Goal: Task Accomplishment & Management: Use online tool/utility

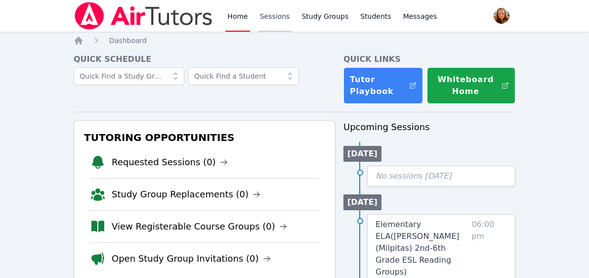
click at [271, 17] on link "Sessions" at bounding box center [275, 16] width 34 height 32
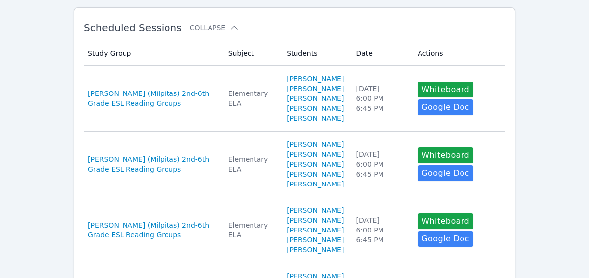
scroll to position [171, 0]
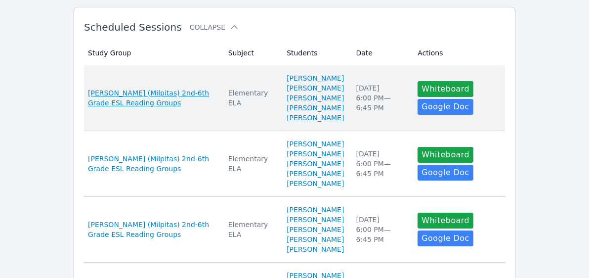
click at [186, 105] on span "[PERSON_NAME] (Milpitas) 2nd-6th Grade ESL Reading Groups" at bounding box center [152, 98] width 129 height 20
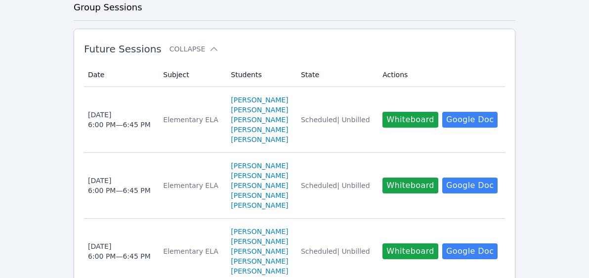
scroll to position [264, 0]
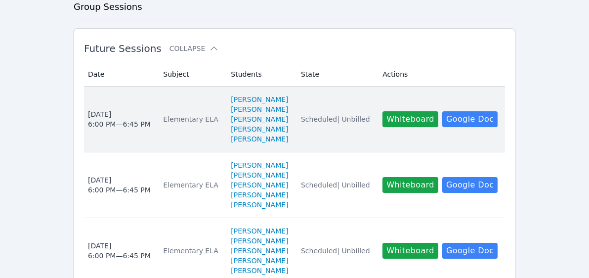
click at [105, 124] on div "[DATE] 6:00 PM — 6:45 PM" at bounding box center [119, 119] width 63 height 20
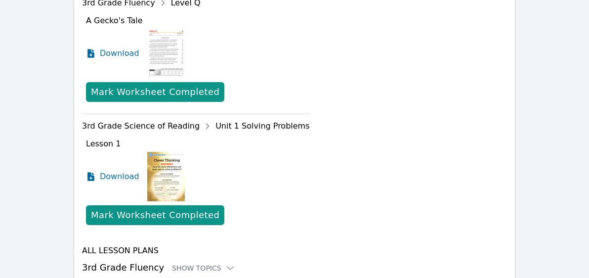
scroll to position [403, 0]
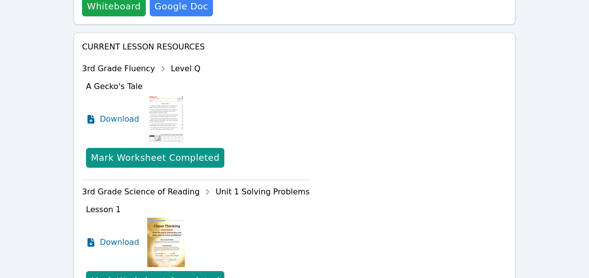
click at [167, 94] on img at bounding box center [166, 118] width 38 height 49
click at [119, 113] on span "Download" at bounding box center [122, 119] width 44 height 12
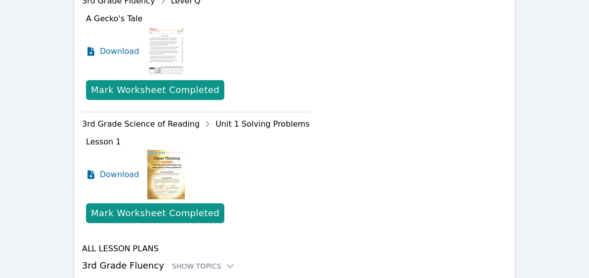
scroll to position [471, 0]
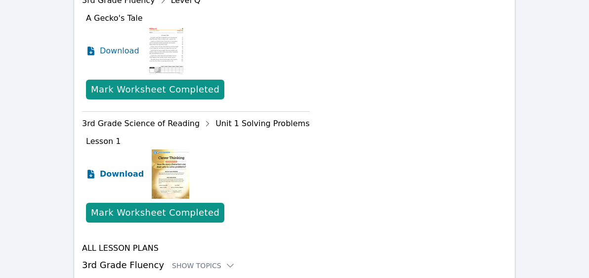
click at [109, 168] on span "Download" at bounding box center [122, 174] width 44 height 12
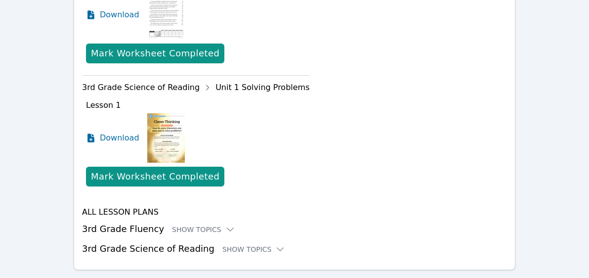
scroll to position [0, 0]
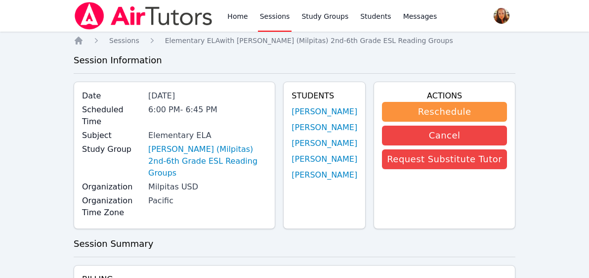
click at [277, 15] on link "Sessions" at bounding box center [275, 16] width 34 height 32
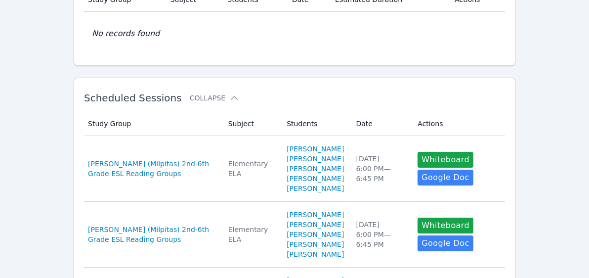
scroll to position [104, 0]
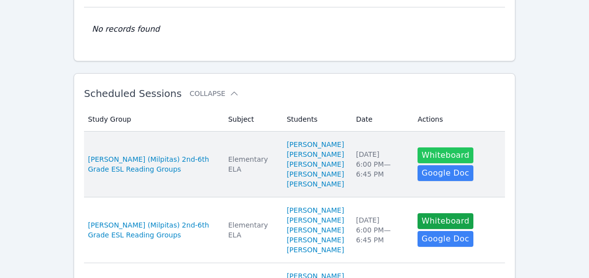
click at [435, 163] on button "Whiteboard" at bounding box center [446, 155] width 56 height 16
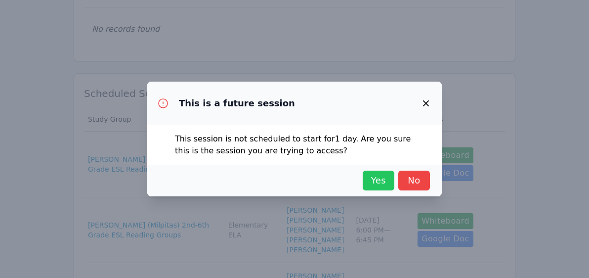
click at [380, 181] on span "Yes" at bounding box center [379, 181] width 22 height 14
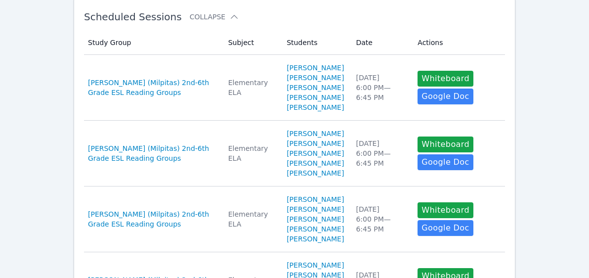
scroll to position [186, 0]
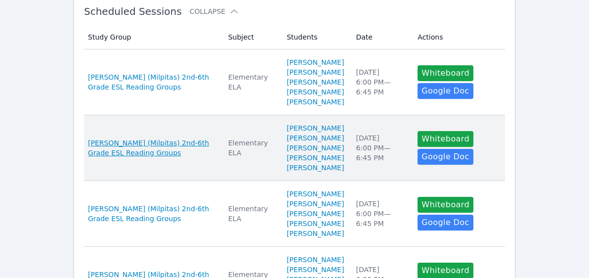
click at [182, 158] on span "[PERSON_NAME] (Milpitas) 2nd-6th Grade ESL Reading Groups" at bounding box center [152, 148] width 129 height 20
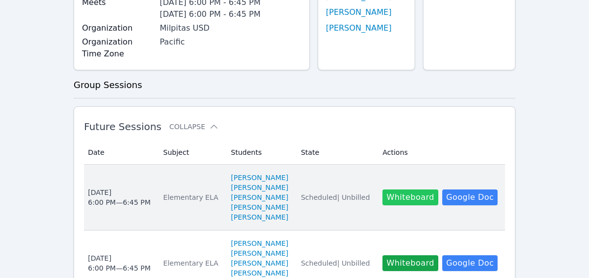
click at [416, 205] on button "Whiteboard" at bounding box center [411, 197] width 56 height 16
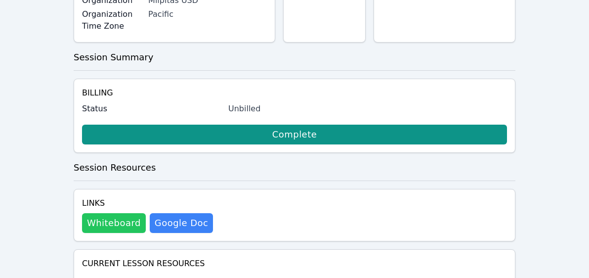
click at [115, 213] on button "Whiteboard" at bounding box center [114, 223] width 64 height 20
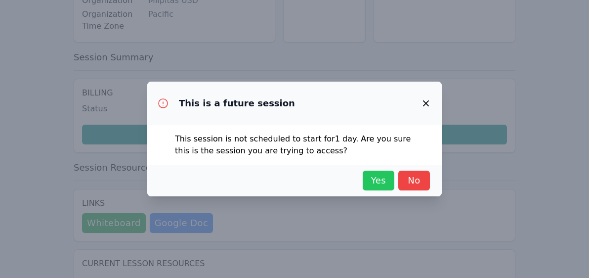
click at [382, 180] on span "Yes" at bounding box center [379, 181] width 22 height 14
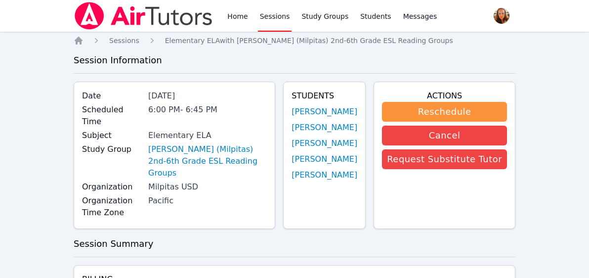
click at [271, 17] on link "Sessions" at bounding box center [275, 16] width 34 height 32
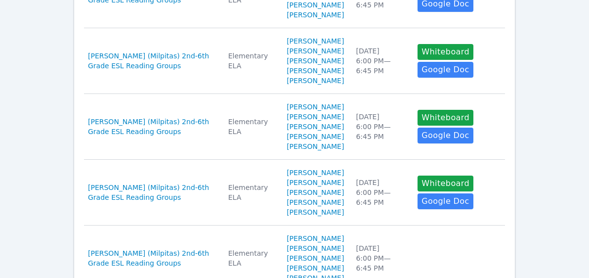
scroll to position [274, 0]
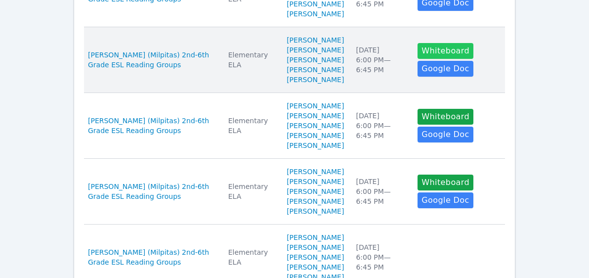
click at [429, 59] on button "Whiteboard" at bounding box center [446, 51] width 56 height 16
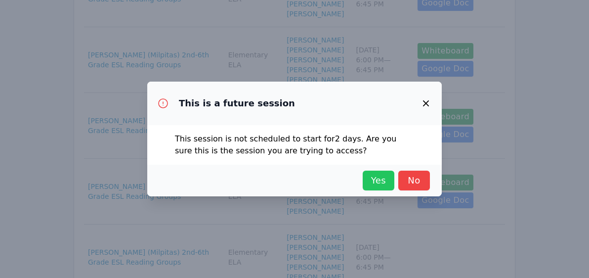
click at [377, 178] on span "Yes" at bounding box center [379, 181] width 22 height 14
